Goal: Transaction & Acquisition: Download file/media

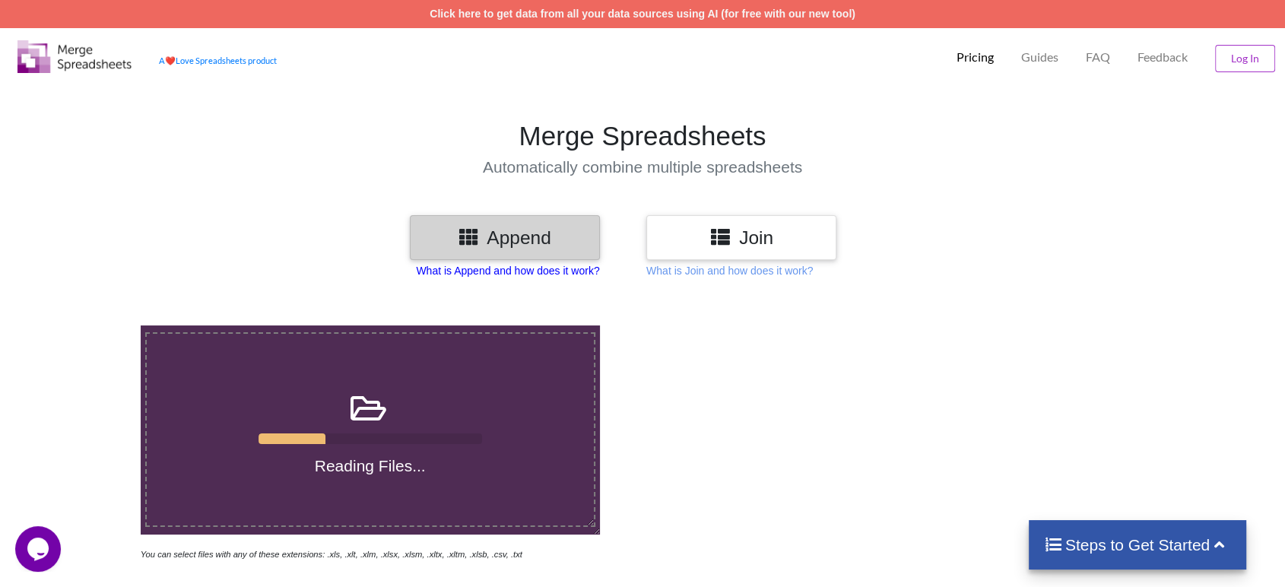
click at [478, 273] on p "What is Append and how does it work?" at bounding box center [507, 270] width 183 height 15
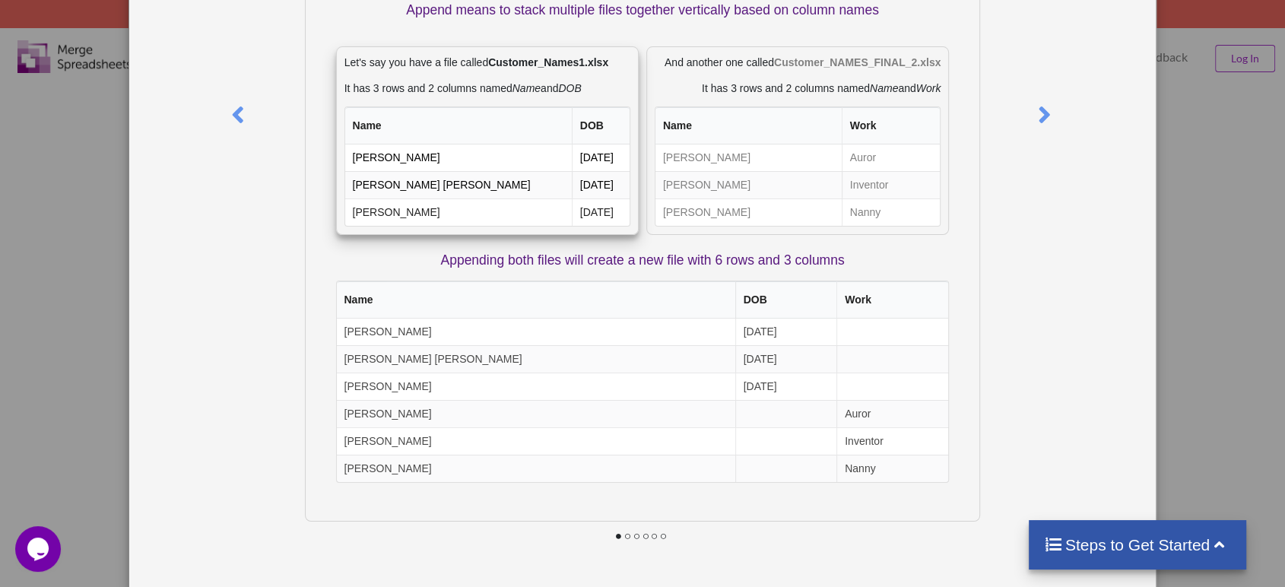
scroll to position [176, 0]
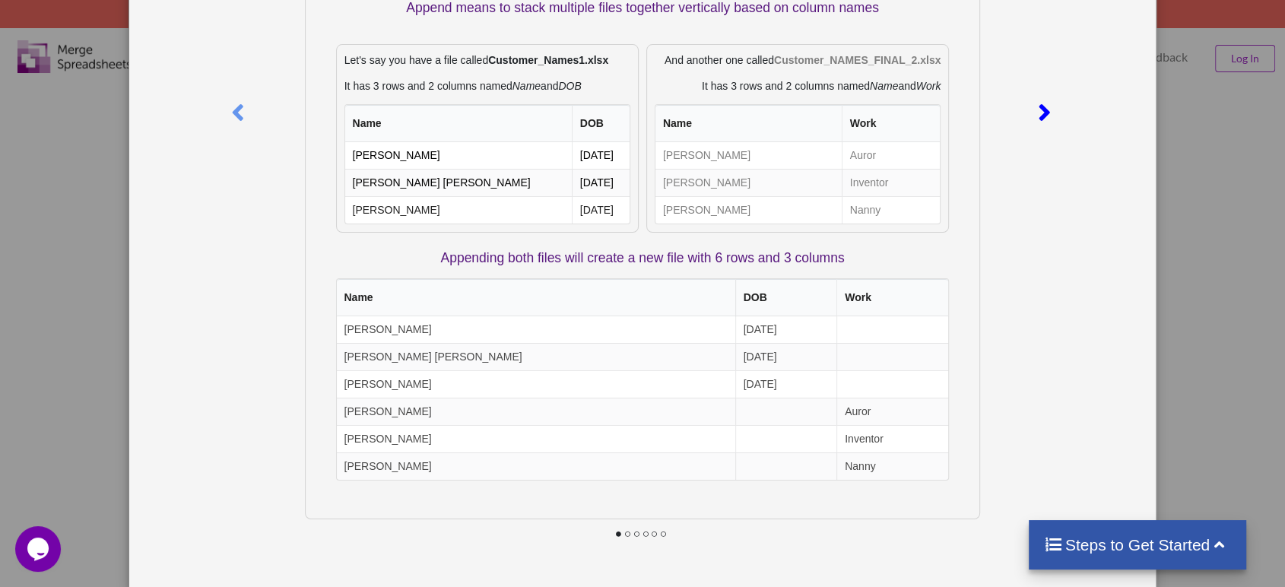
click at [1039, 114] on icon at bounding box center [1044, 106] width 31 height 27
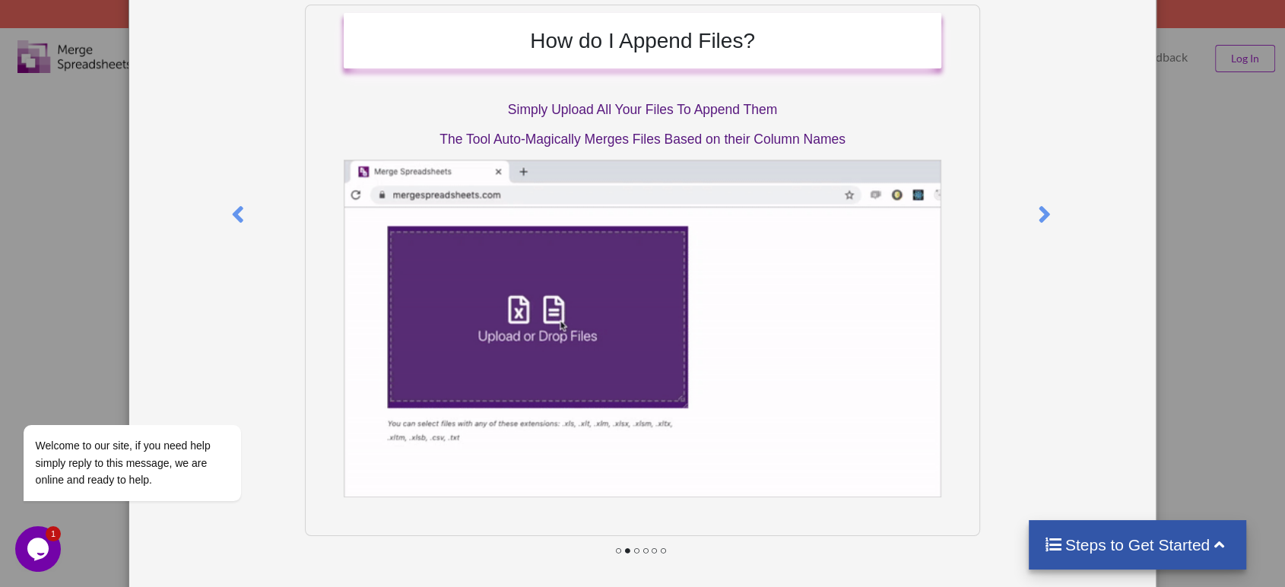
scroll to position [84, 0]
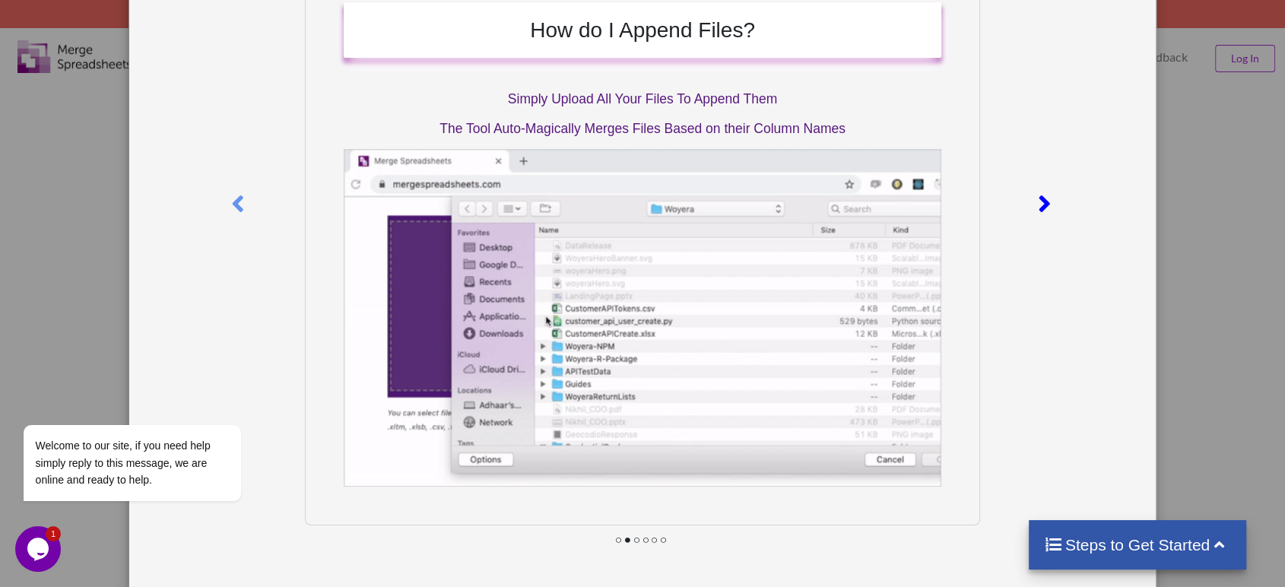
click at [1036, 189] on icon at bounding box center [1044, 197] width 31 height 27
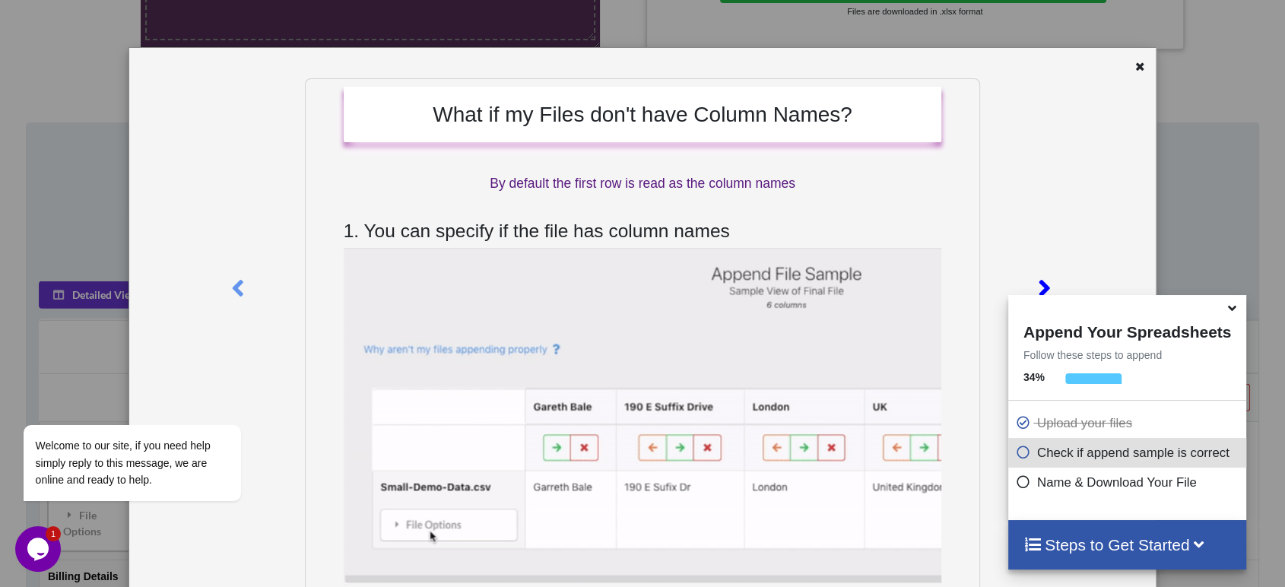
scroll to position [608, 0]
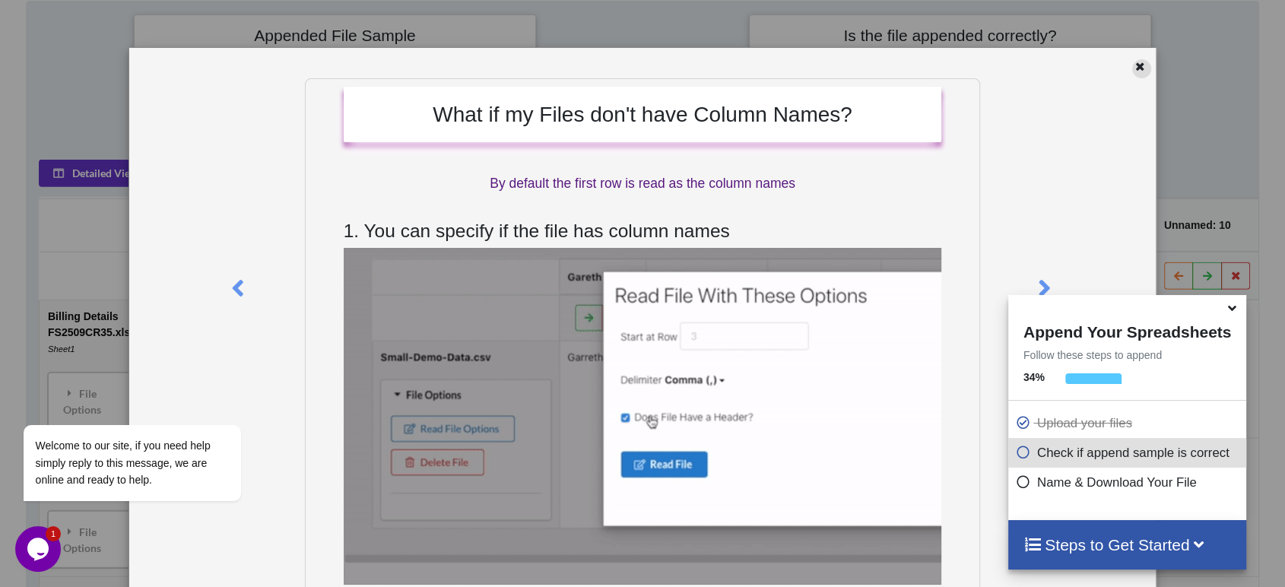
click at [1134, 62] on icon at bounding box center [1140, 64] width 13 height 11
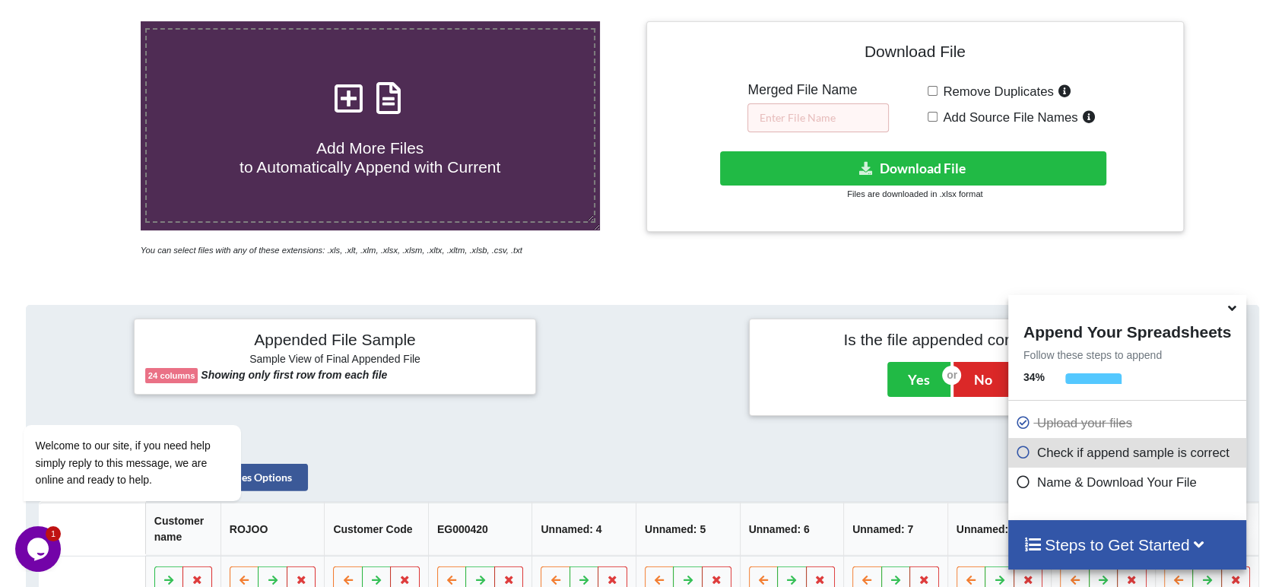
scroll to position [0, 0]
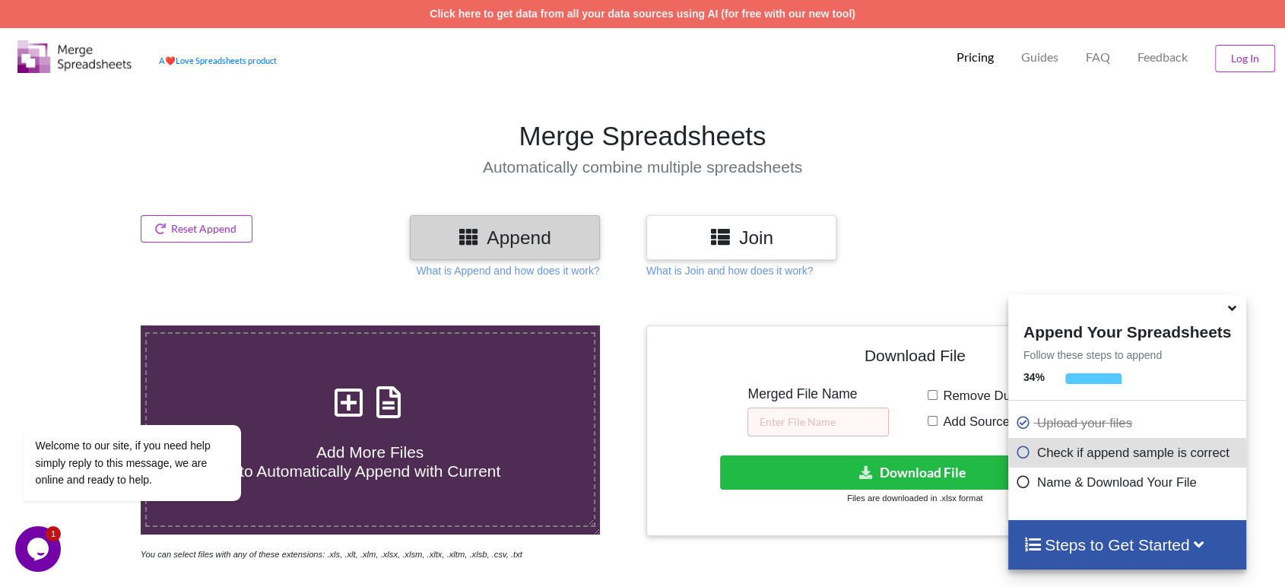
drag, startPoint x: 404, startPoint y: 406, endPoint x: 415, endPoint y: 114, distance: 292.2
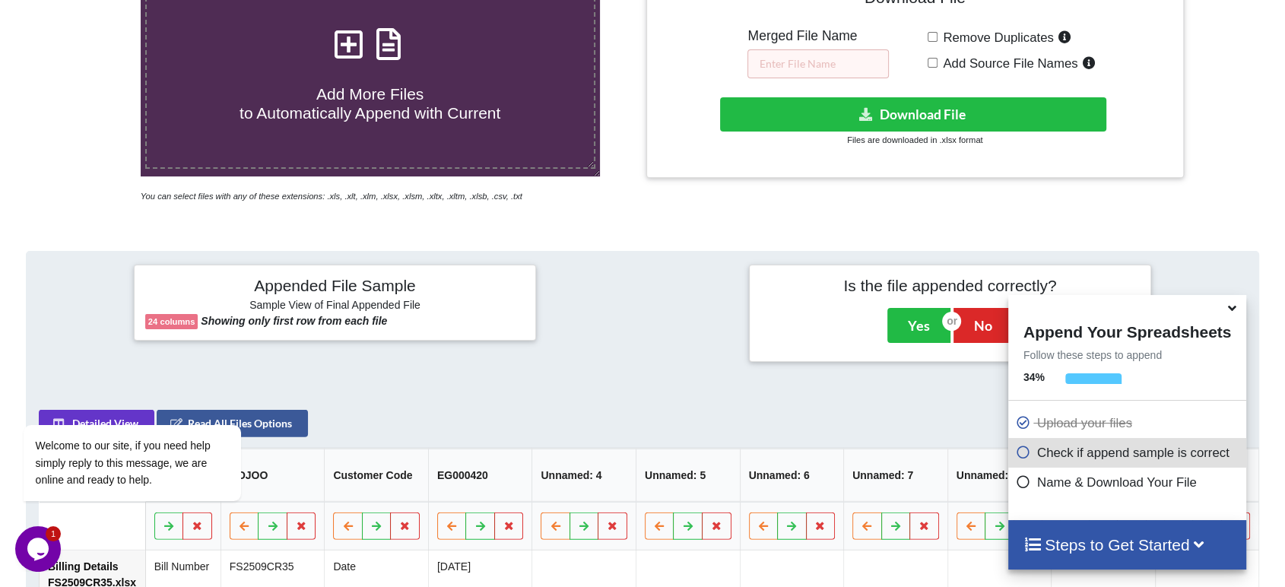
scroll to position [412, 0]
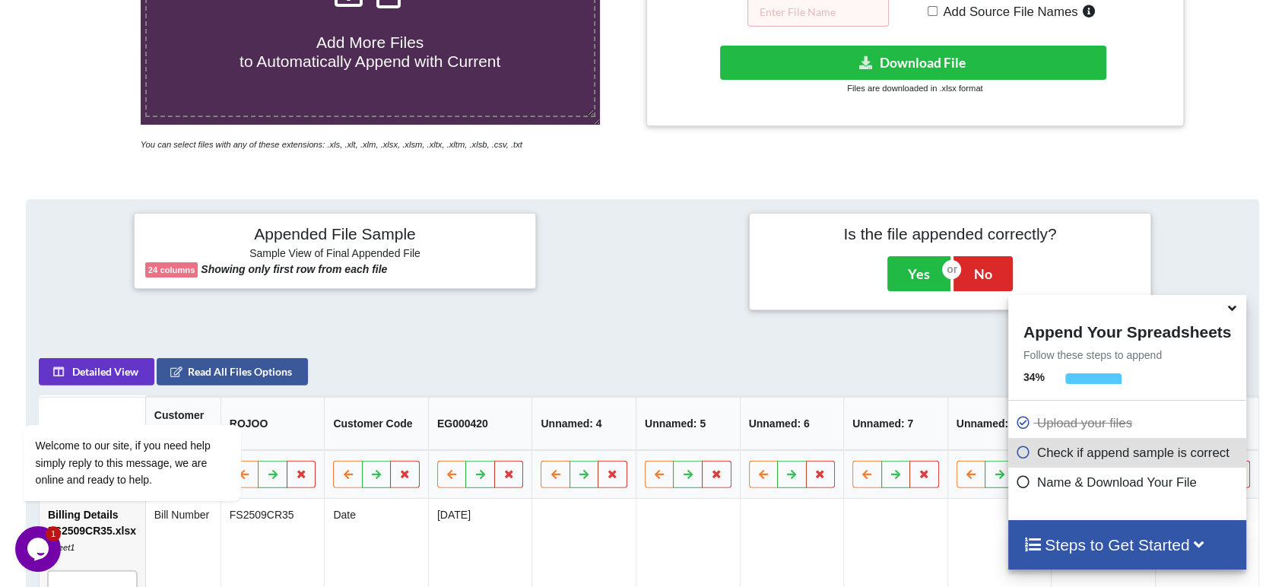
drag, startPoint x: 679, startPoint y: 347, endPoint x: 694, endPoint y: 402, distance: 57.6
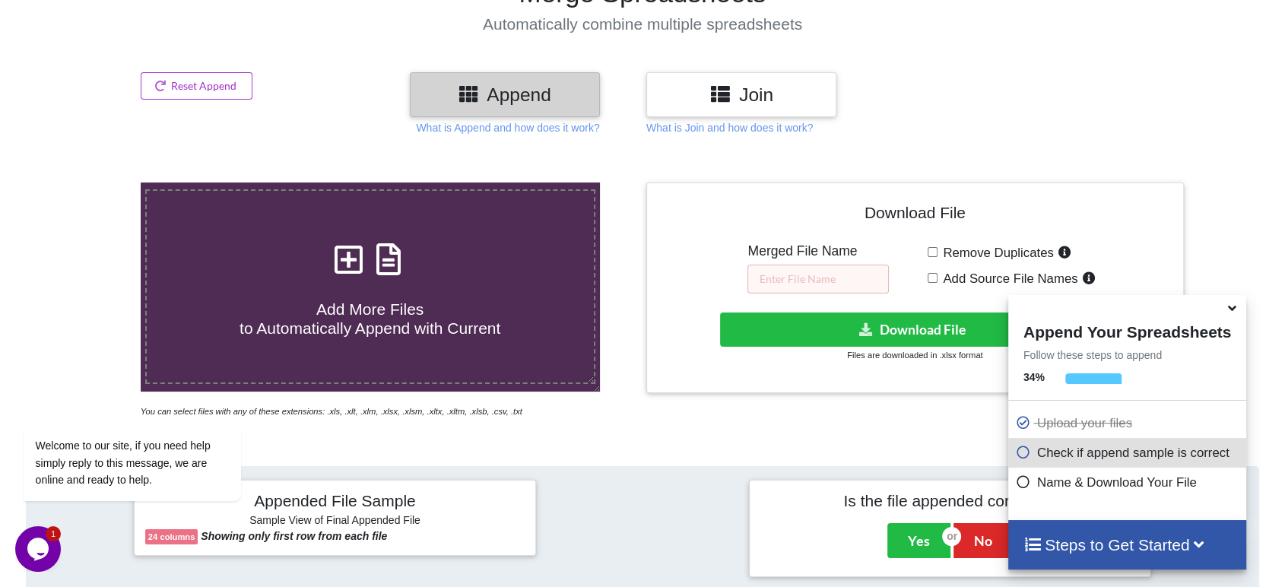
scroll to position [243, 0]
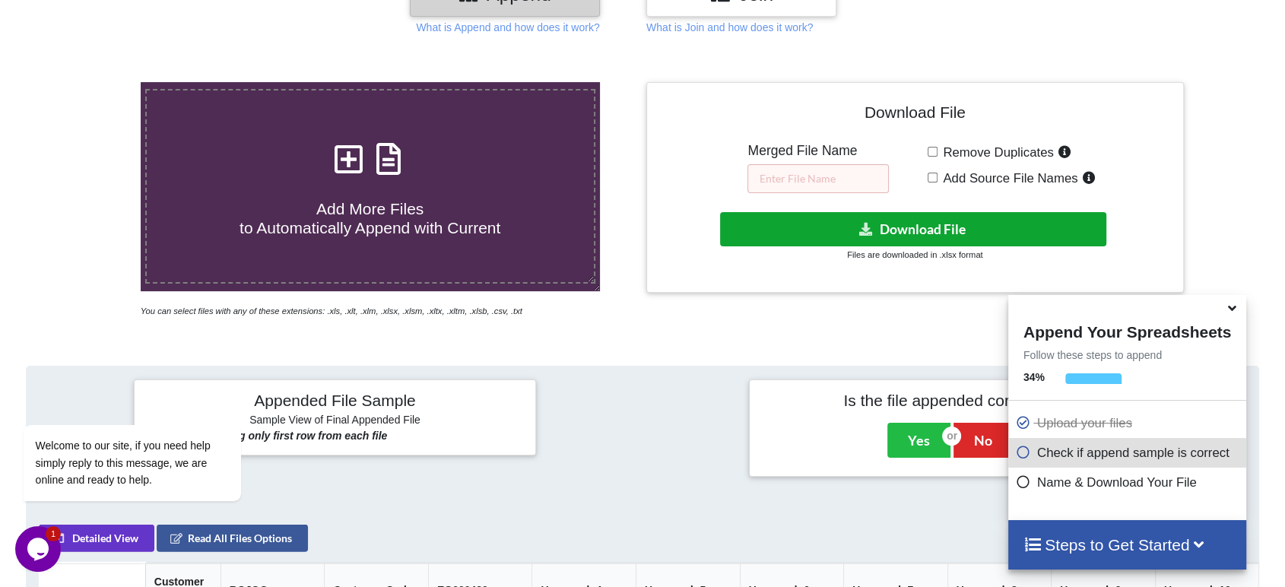
click at [823, 227] on button "Download File" at bounding box center [913, 229] width 386 height 34
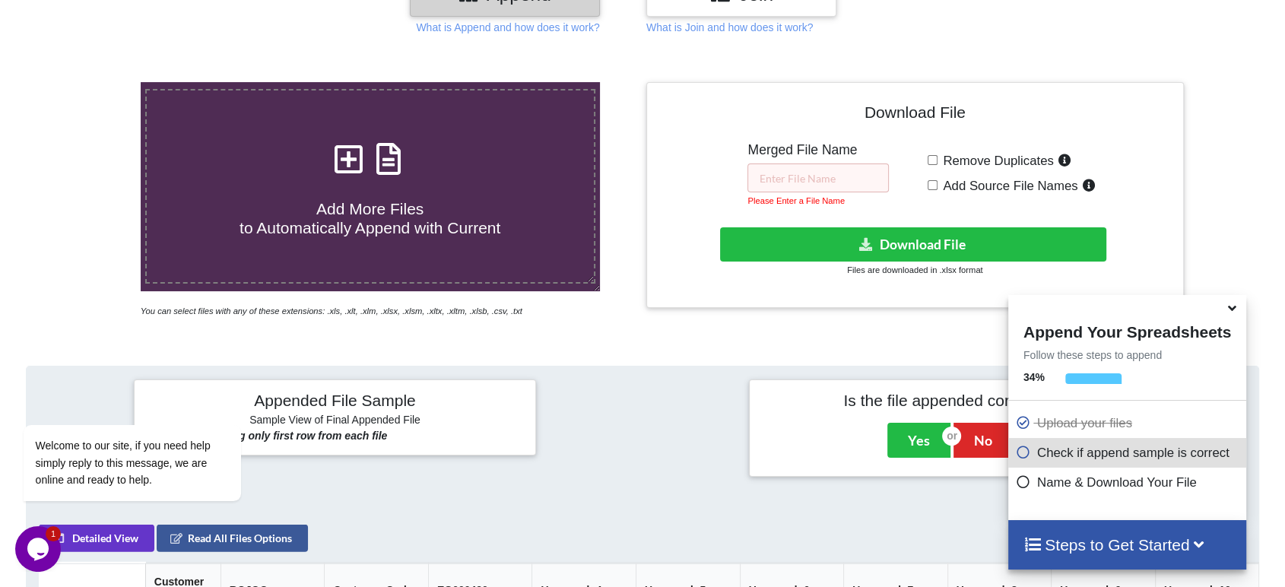
click at [939, 159] on span "Remove Duplicates" at bounding box center [996, 161] width 116 height 14
click at [938, 159] on input "Remove Duplicates" at bounding box center [933, 160] width 10 height 10
checkbox input "true"
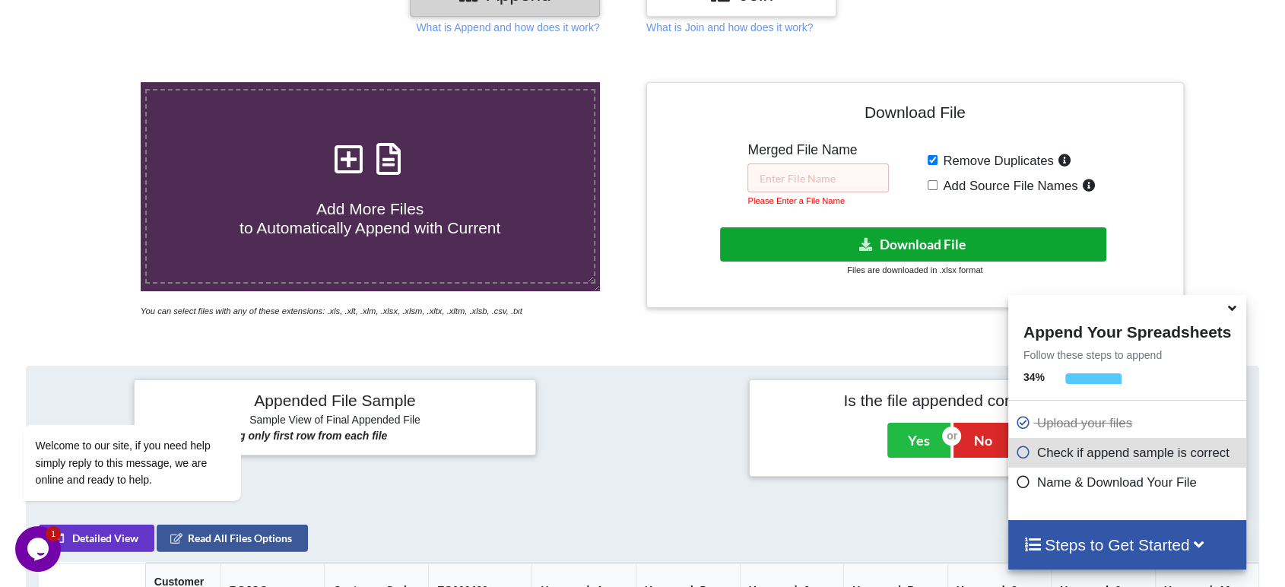
click at [903, 256] on button "Download File" at bounding box center [913, 244] width 386 height 34
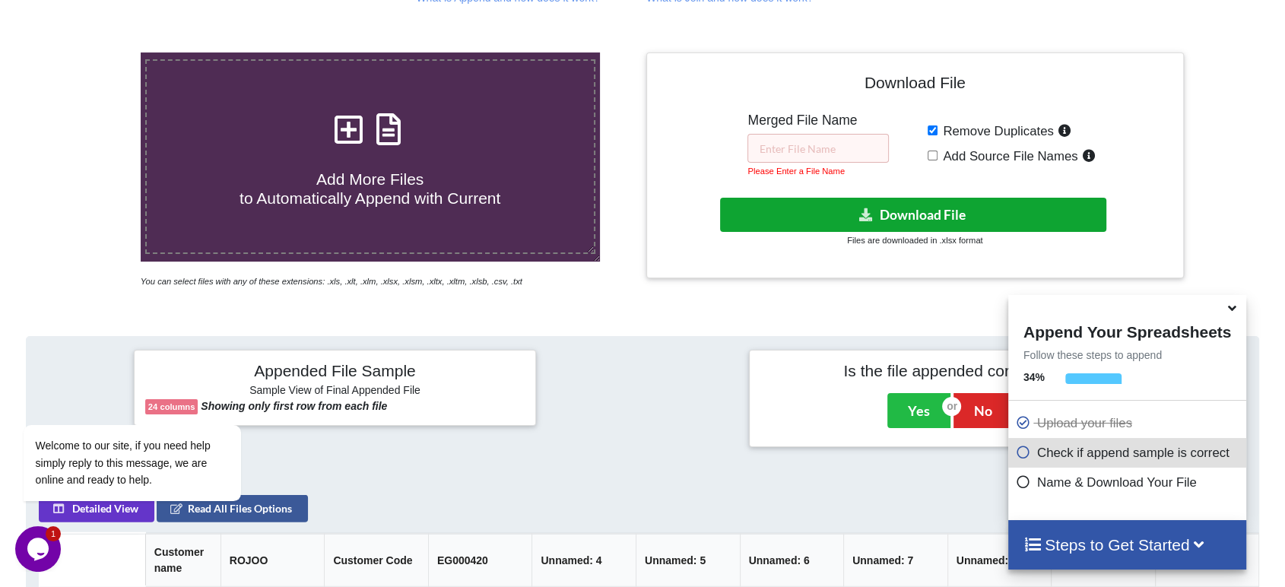
scroll to position [158, 0]
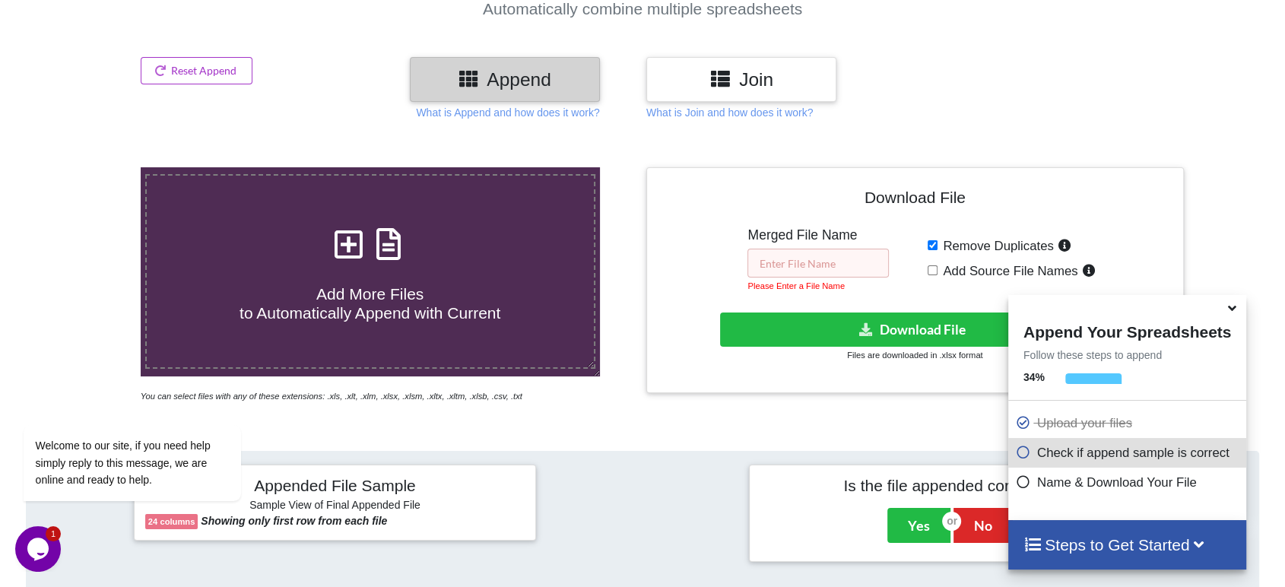
click at [818, 255] on input "text" at bounding box center [817, 263] width 141 height 29
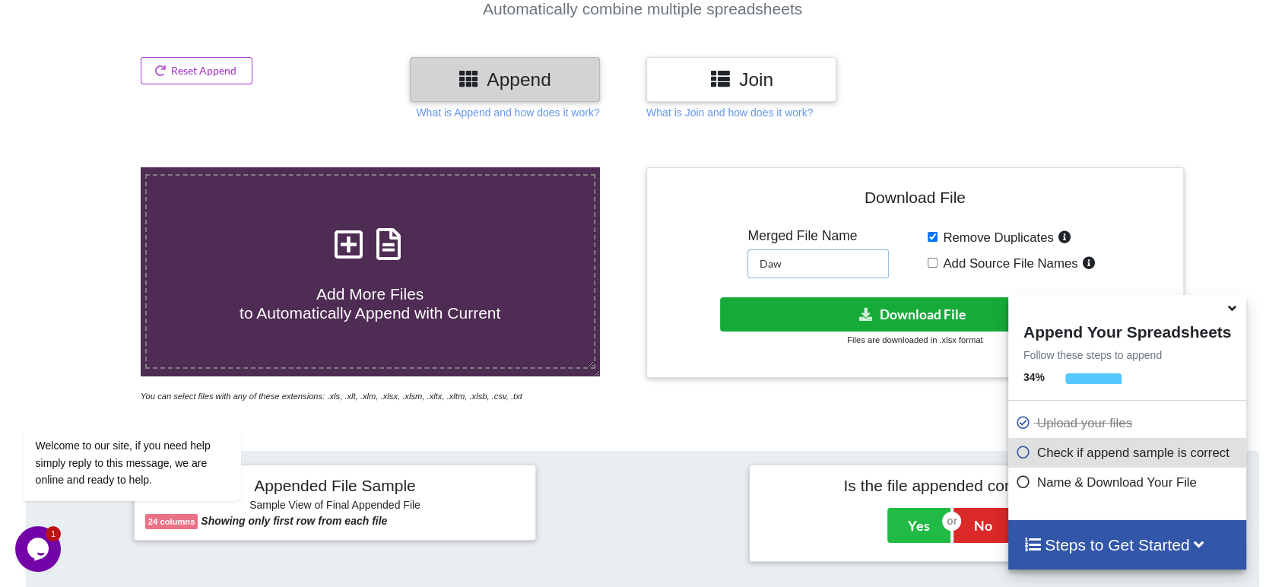
type input "Daw"
click at [822, 299] on button "Download File" at bounding box center [913, 314] width 386 height 34
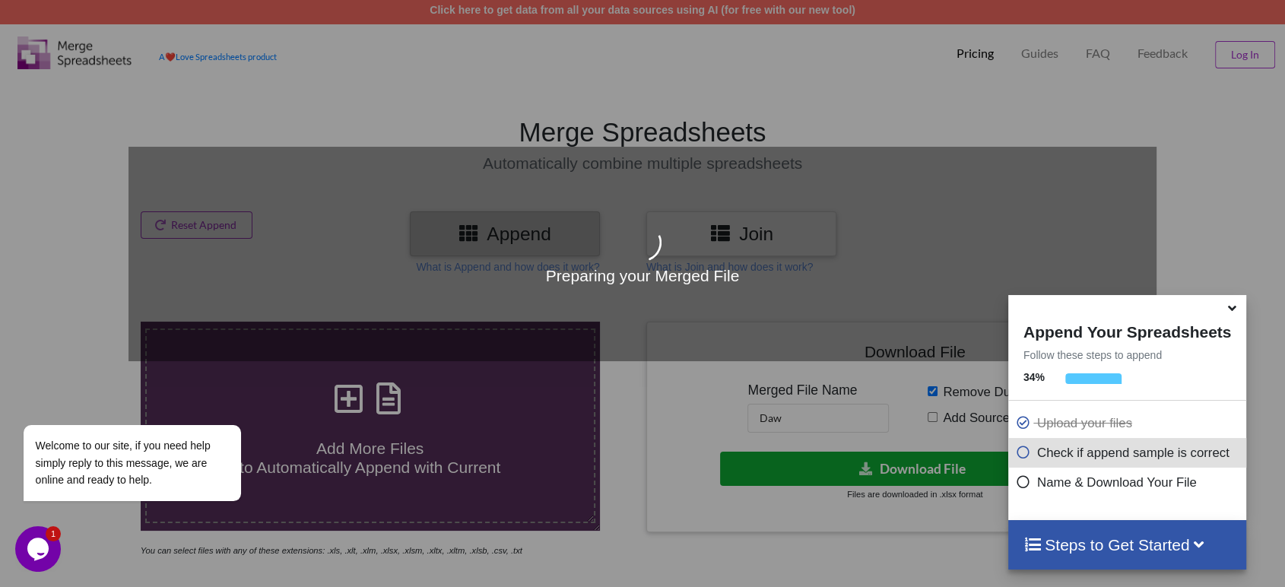
scroll to position [0, 0]
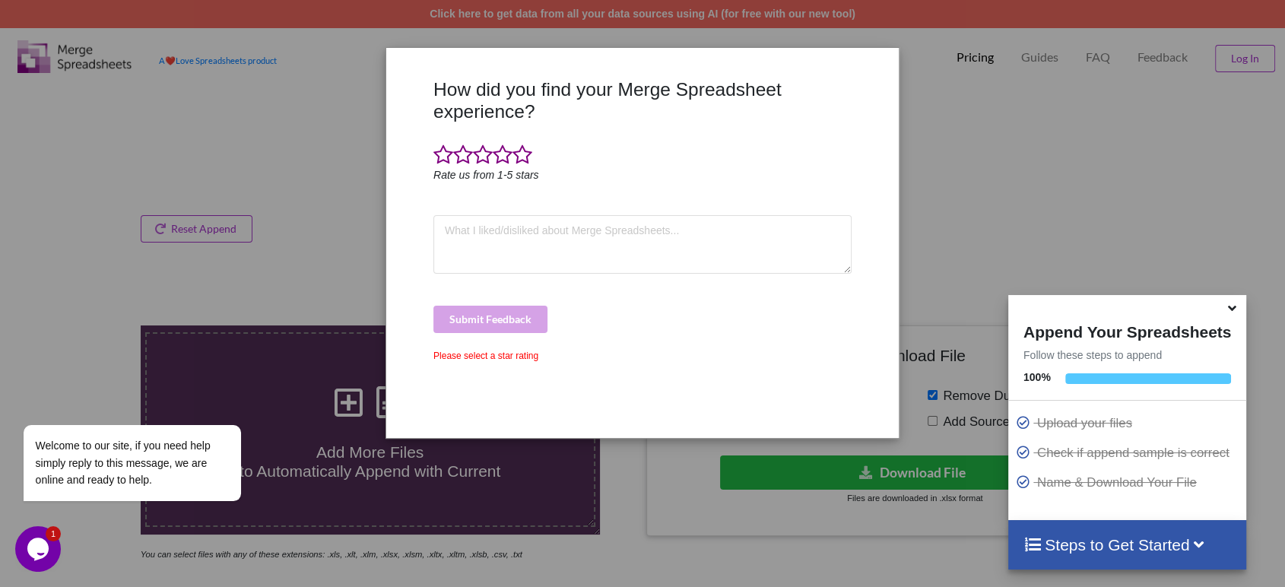
click at [1098, 79] on div "How did you find your Merge Spreadsheet experience? Rate us from 1-5 stars Subm…" at bounding box center [642, 293] width 1285 height 587
